Goal: Task Accomplishment & Management: Manage account settings

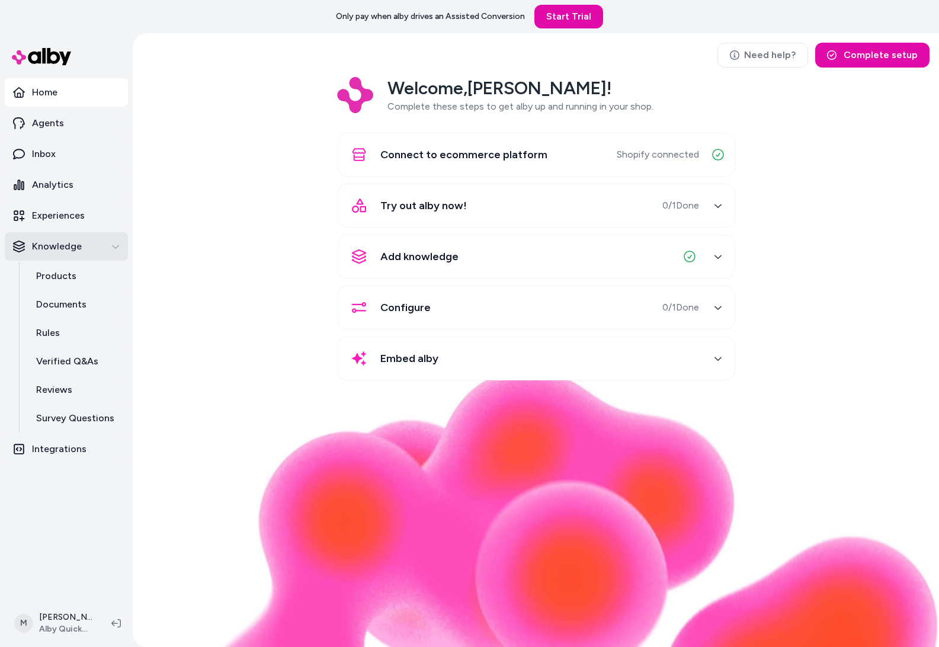
drag, startPoint x: 108, startPoint y: 234, endPoint x: 117, endPoint y: 233, distance: 8.3
click at [109, 233] on button "Knowledge" at bounding box center [66, 246] width 123 height 28
click at [107, 239] on button "Knowledge" at bounding box center [66, 246] width 123 height 28
click at [104, 306] on link "Documents" at bounding box center [76, 304] width 104 height 28
click at [258, 302] on div "Welcome, Matt ! Complete these steps to get alby up and running in your shop. C…" at bounding box center [535, 237] width 787 height 320
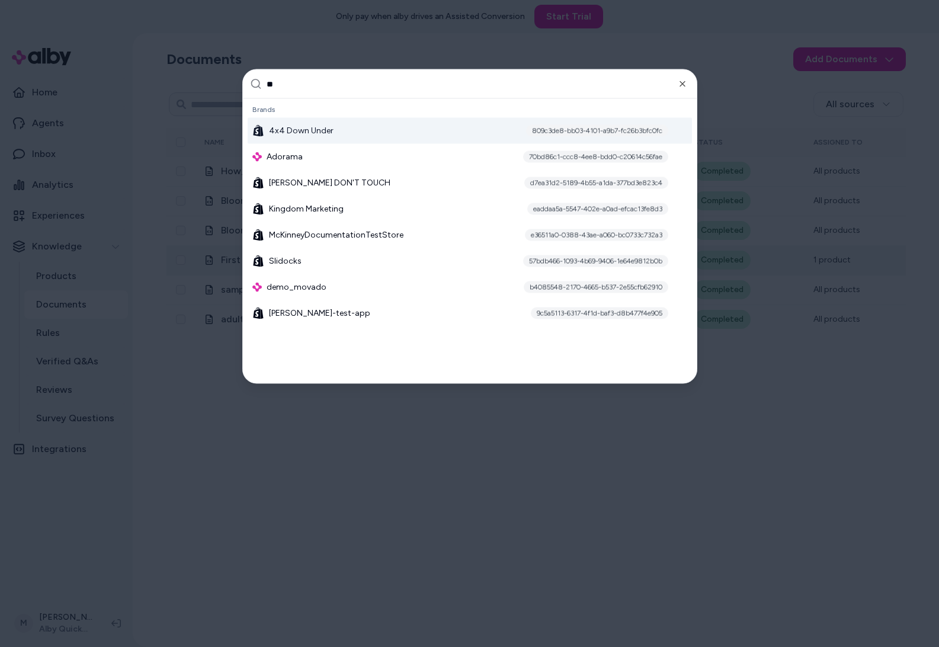
type input "***"
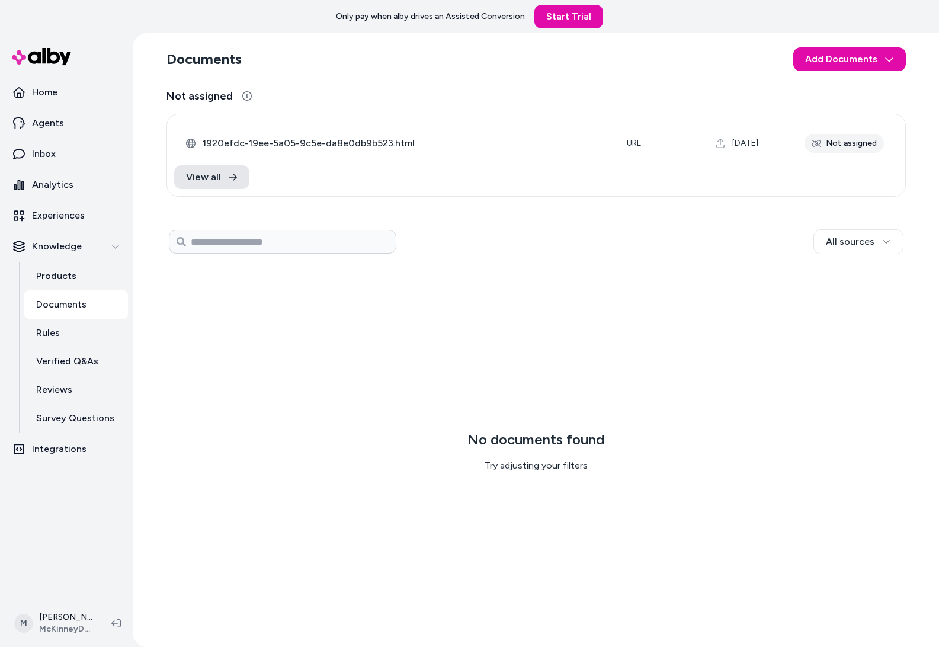
click at [512, 303] on div "No documents found Try adjusting your filters" at bounding box center [535, 451] width 739 height 372
click at [839, 67] on html "Only pay when [PERSON_NAME] drives an Assisted Conversion Start Trial Home Agen…" at bounding box center [469, 323] width 939 height 647
click at [841, 80] on div "Upload Files" at bounding box center [851, 86] width 104 height 21
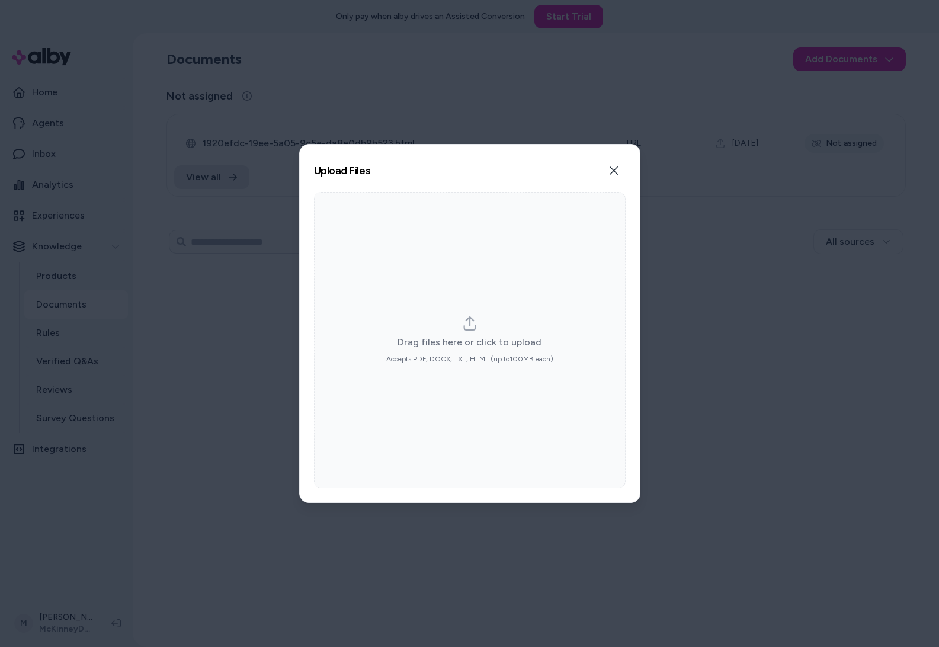
click at [621, 166] on button "Close" at bounding box center [614, 171] width 24 height 24
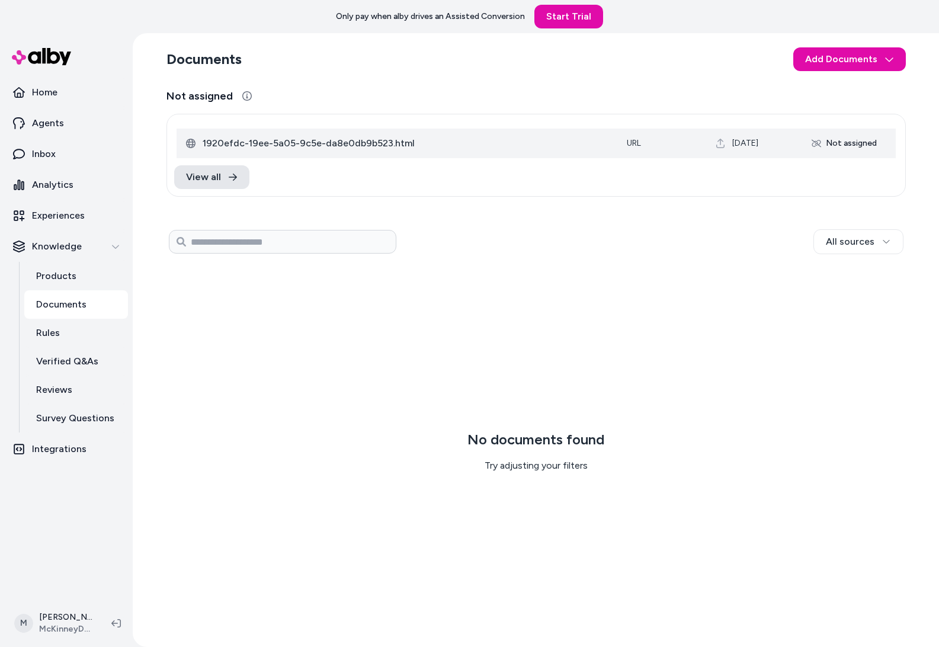
click at [796, 132] on td "Not assigned" at bounding box center [845, 144] width 101 height 30
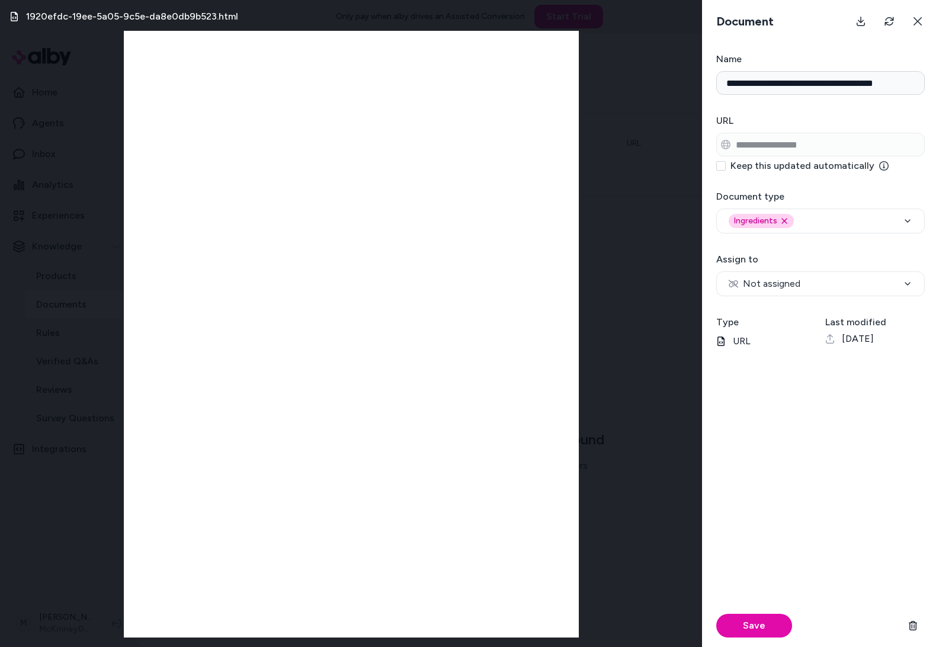
click at [794, 162] on label "Keep this updated automatically" at bounding box center [809, 165] width 158 height 9
click at [726, 162] on button "Keep this updated automatically" at bounding box center [720, 165] width 9 height 9
click at [868, 165] on label "Keep this updated automatically" at bounding box center [809, 165] width 158 height 9
click at [726, 165] on button "Keep this updated automatically" at bounding box center [720, 165] width 9 height 9
drag, startPoint x: 877, startPoint y: 165, endPoint x: 731, endPoint y: 169, distance: 145.8
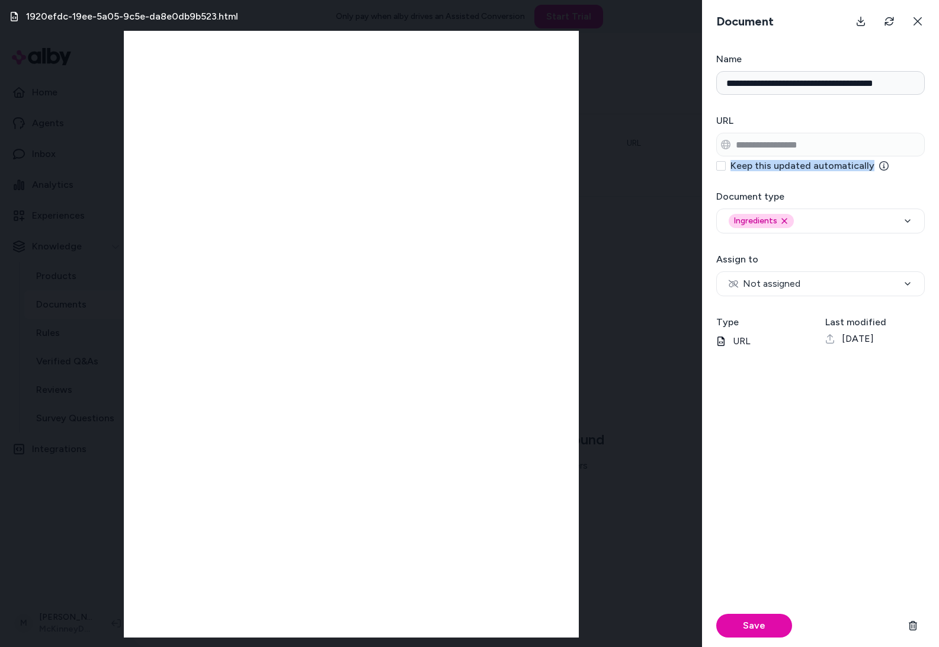
click at [730, 169] on label "Keep this updated automatically" at bounding box center [809, 165] width 158 height 9
copy label "Keep this updated automatically"
click at [897, 175] on form "**********" at bounding box center [820, 349] width 237 height 595
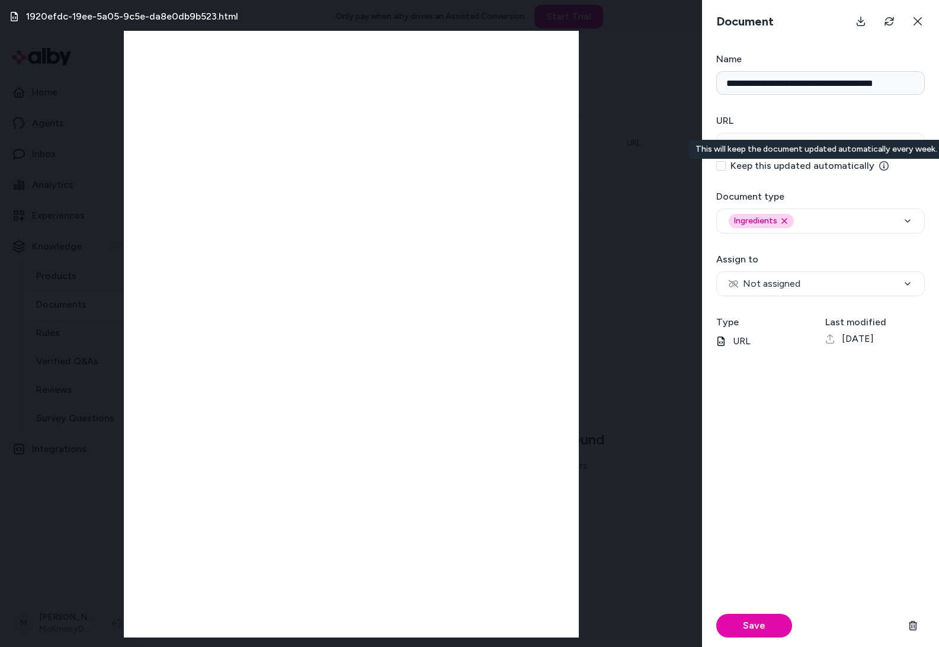
click at [877, 149] on div "This will keep the document updated automatically every week. This will keep th…" at bounding box center [816, 149] width 256 height 19
click at [726, 161] on button "Keep this updated automatically This will keep the document updated automatical…" at bounding box center [720, 165] width 9 height 9
click at [877, 149] on div "This will keep the document updated automatically every week. This will keep th…" at bounding box center [816, 149] width 256 height 19
click at [726, 161] on button "Keep this updated automatically This will keep the document updated automatical…" at bounding box center [720, 165] width 9 height 9
click at [877, 149] on div "This will keep the document updated automatically every week. This will keep th…" at bounding box center [816, 149] width 256 height 19
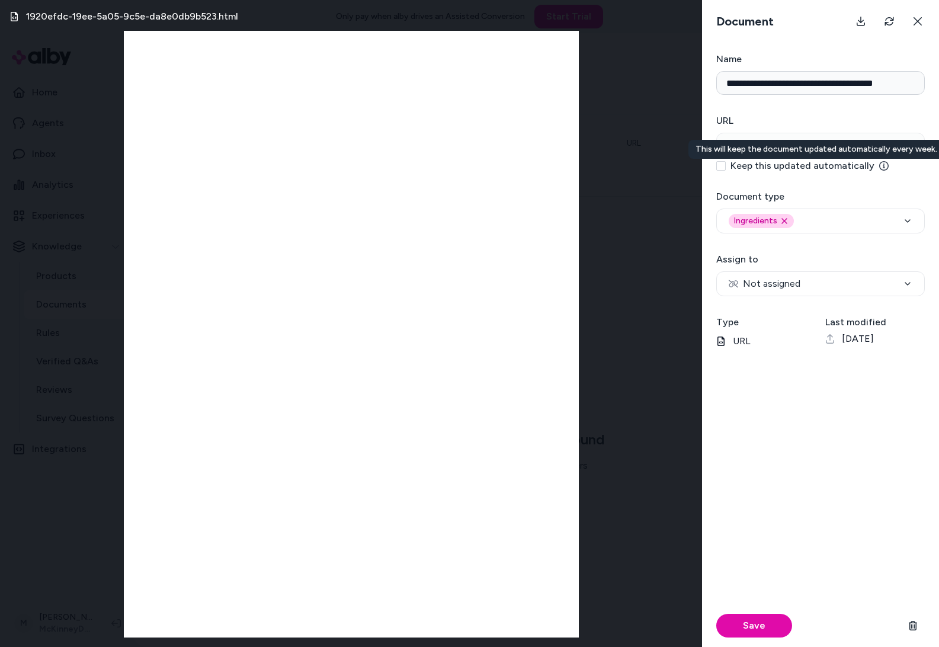
click at [726, 161] on button "Keep this updated automatically This will keep the document updated automatical…" at bounding box center [720, 165] width 9 height 9
click at [877, 149] on div "This will keep the document updated automatically every week. This will keep th…" at bounding box center [816, 149] width 256 height 19
click at [726, 161] on button "Keep this updated automatically This will keep the document updated automatical…" at bounding box center [720, 165] width 9 height 9
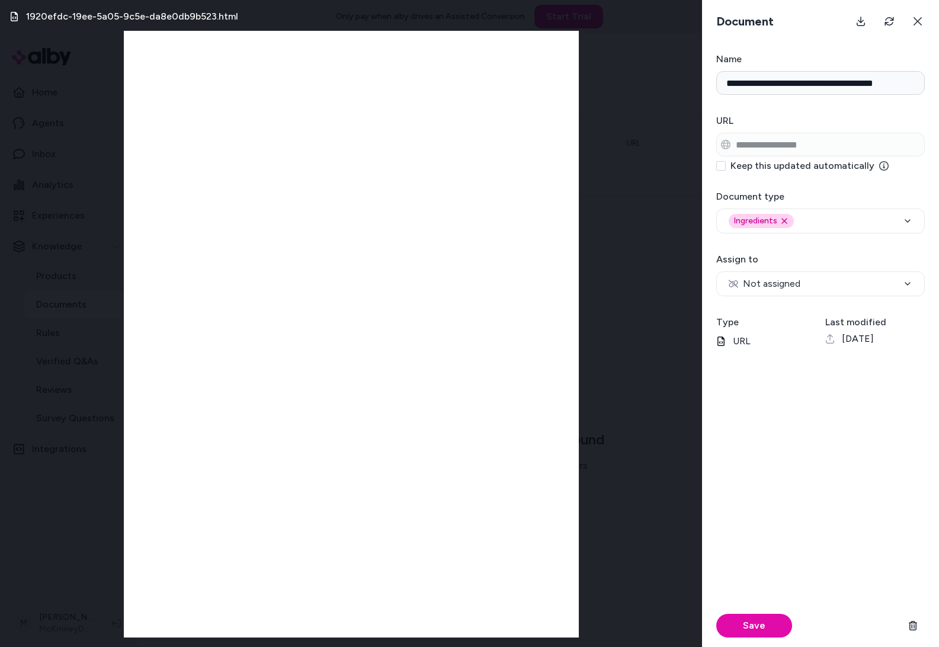
drag, startPoint x: 610, startPoint y: 300, endPoint x: 600, endPoint y: 233, distance: 68.3
click at [610, 300] on div "1920efdc-19ee-5a05-9c5e-da8e0db9b523.html" at bounding box center [351, 323] width 702 height 647
click at [653, 233] on div "1920efdc-19ee-5a05-9c5e-da8e0db9b523.html" at bounding box center [351, 323] width 702 height 647
click at [912, 22] on button at bounding box center [918, 21] width 24 height 24
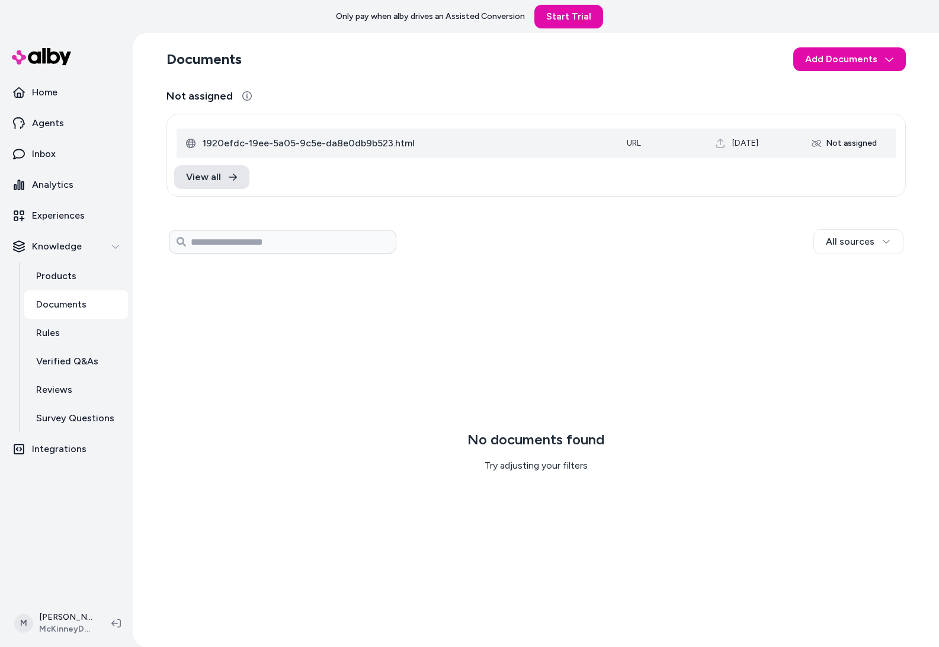
click at [826, 137] on div "Not assigned" at bounding box center [843, 143] width 79 height 19
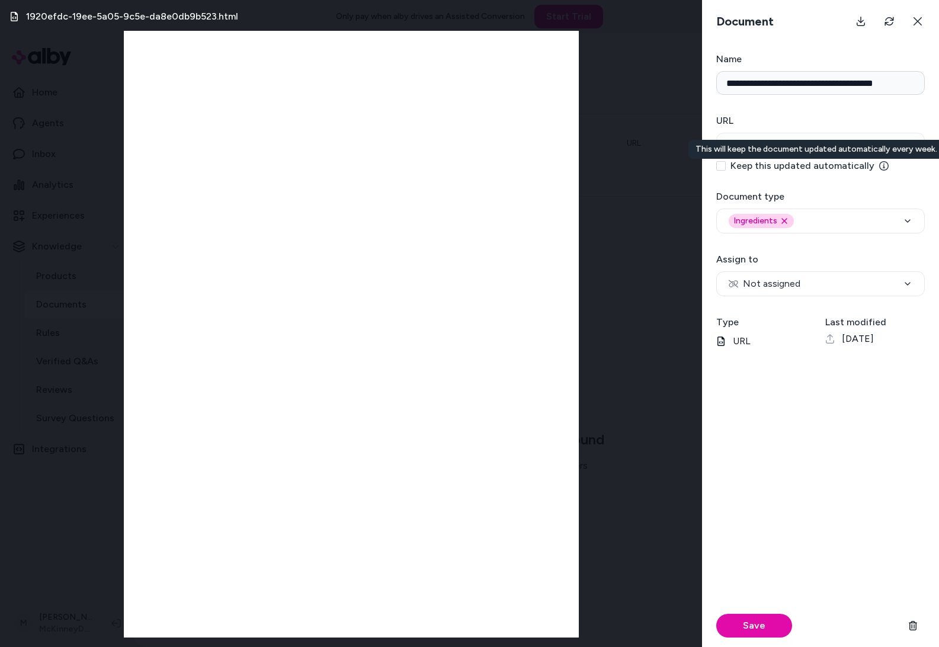
click at [879, 166] on icon at bounding box center [883, 165] width 9 height 9
click at [726, 166] on button "Keep this updated automatically This will keep the document updated automatical…" at bounding box center [720, 165] width 9 height 9
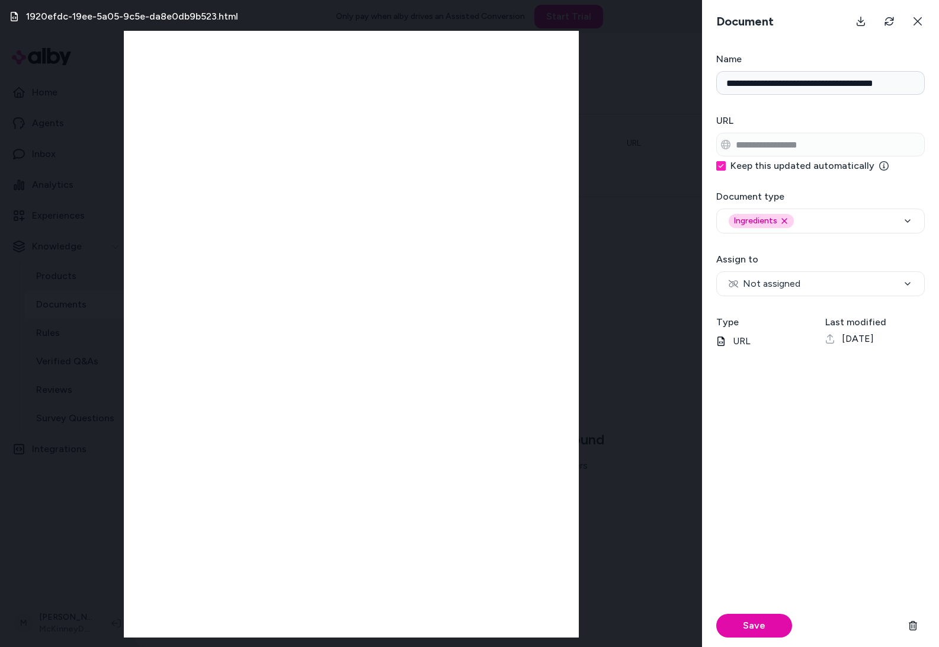
click at [879, 166] on icon at bounding box center [883, 165] width 9 height 9
click at [726, 166] on button "Keep this updated automatically" at bounding box center [720, 165] width 9 height 9
type button "on"
click at [757, 187] on form "**********" at bounding box center [820, 349] width 237 height 595
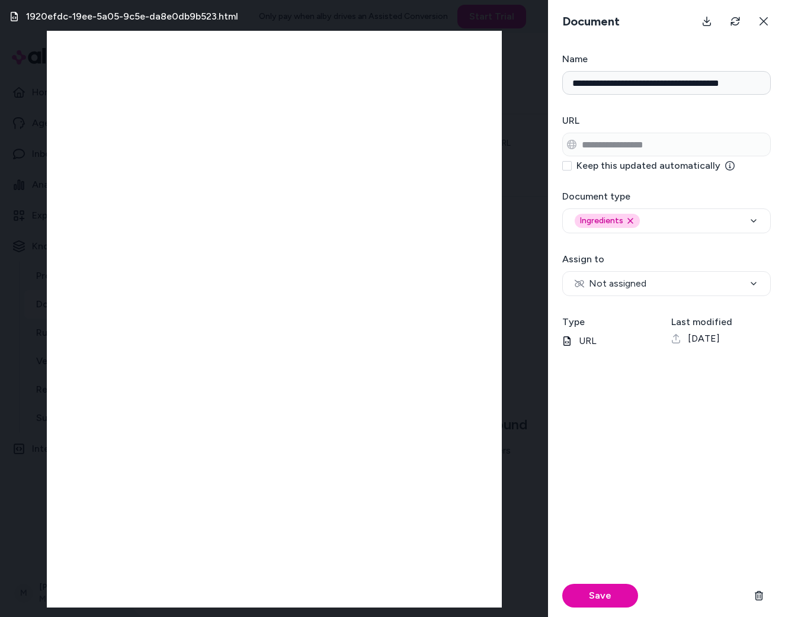
click at [510, 170] on div "1920efdc-19ee-5a05-9c5e-da8e0db9b523.html" at bounding box center [274, 308] width 548 height 617
